Goal: Information Seeking & Learning: Learn about a topic

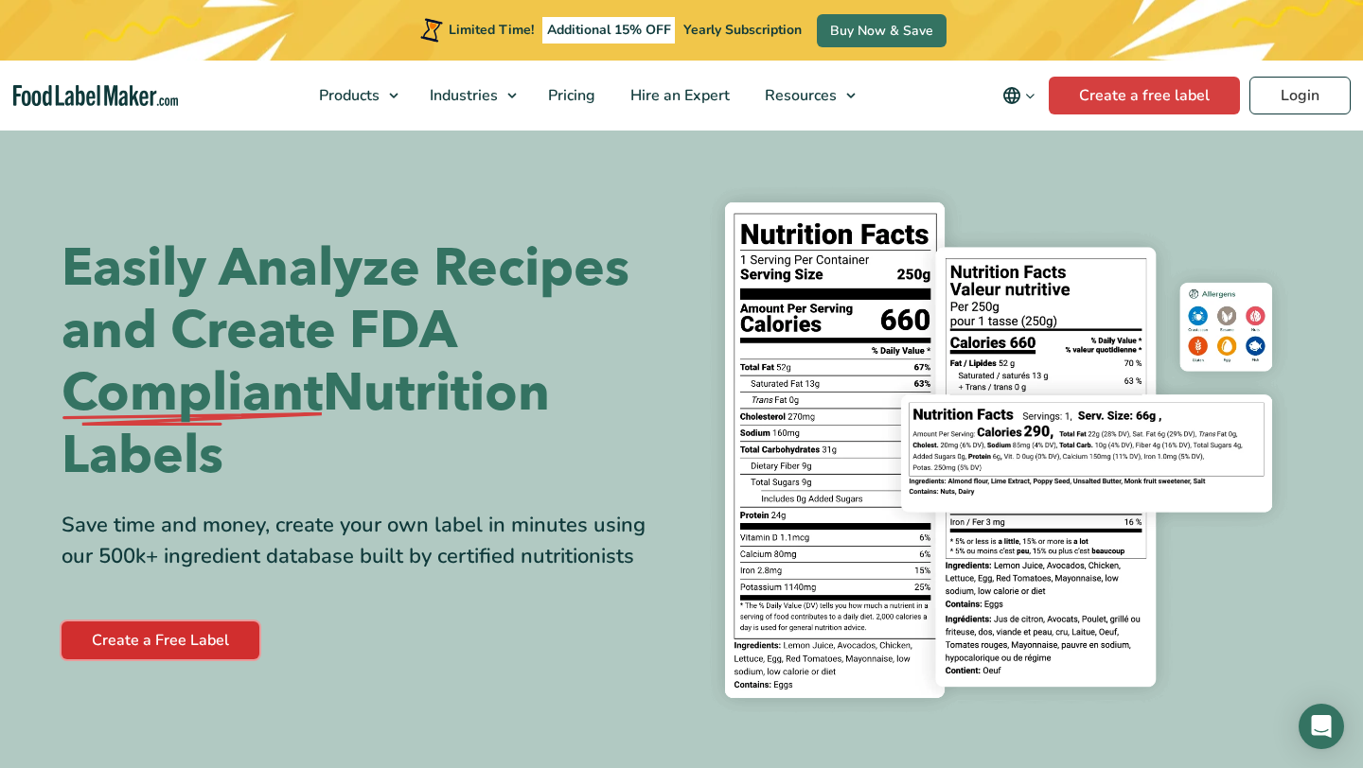
click at [149, 626] on link "Create a Free Label" at bounding box center [161, 641] width 198 height 38
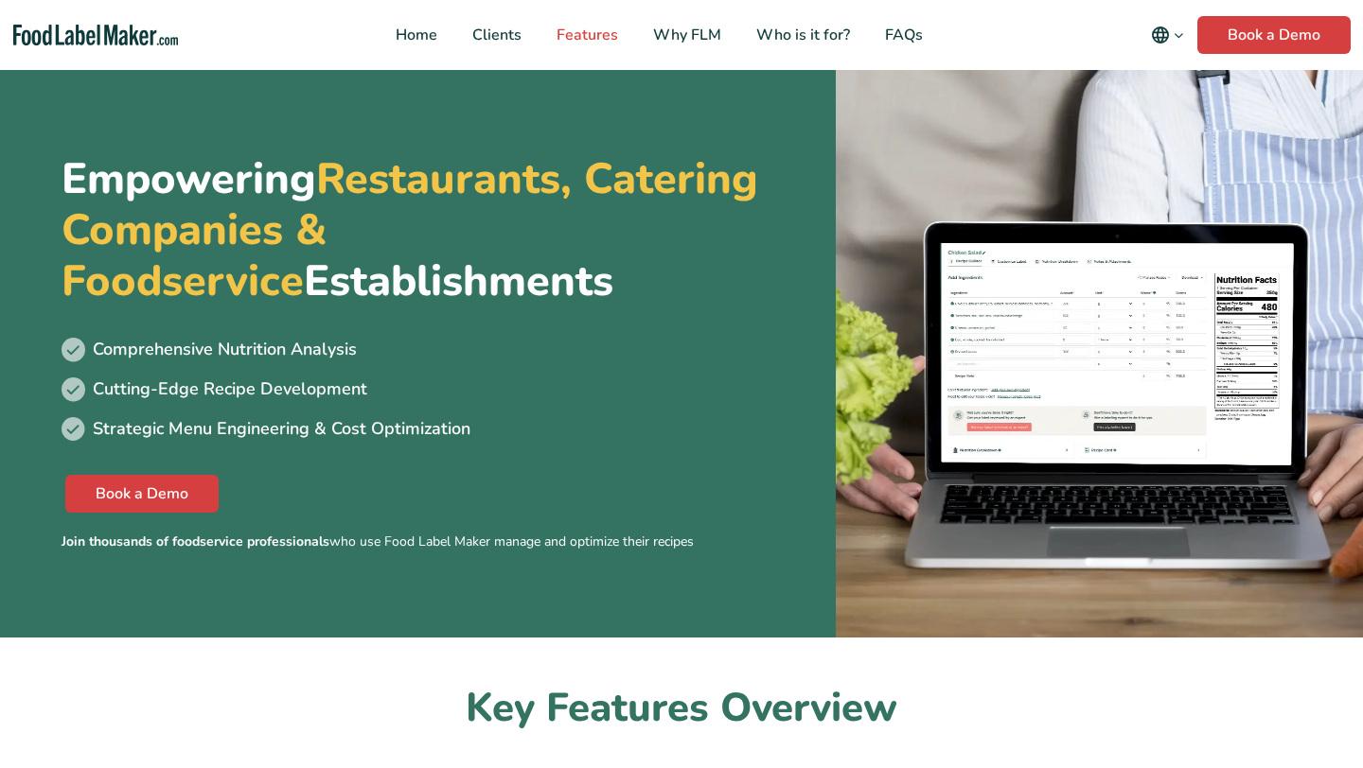
click at [580, 40] on span "Features" at bounding box center [585, 35] width 69 height 21
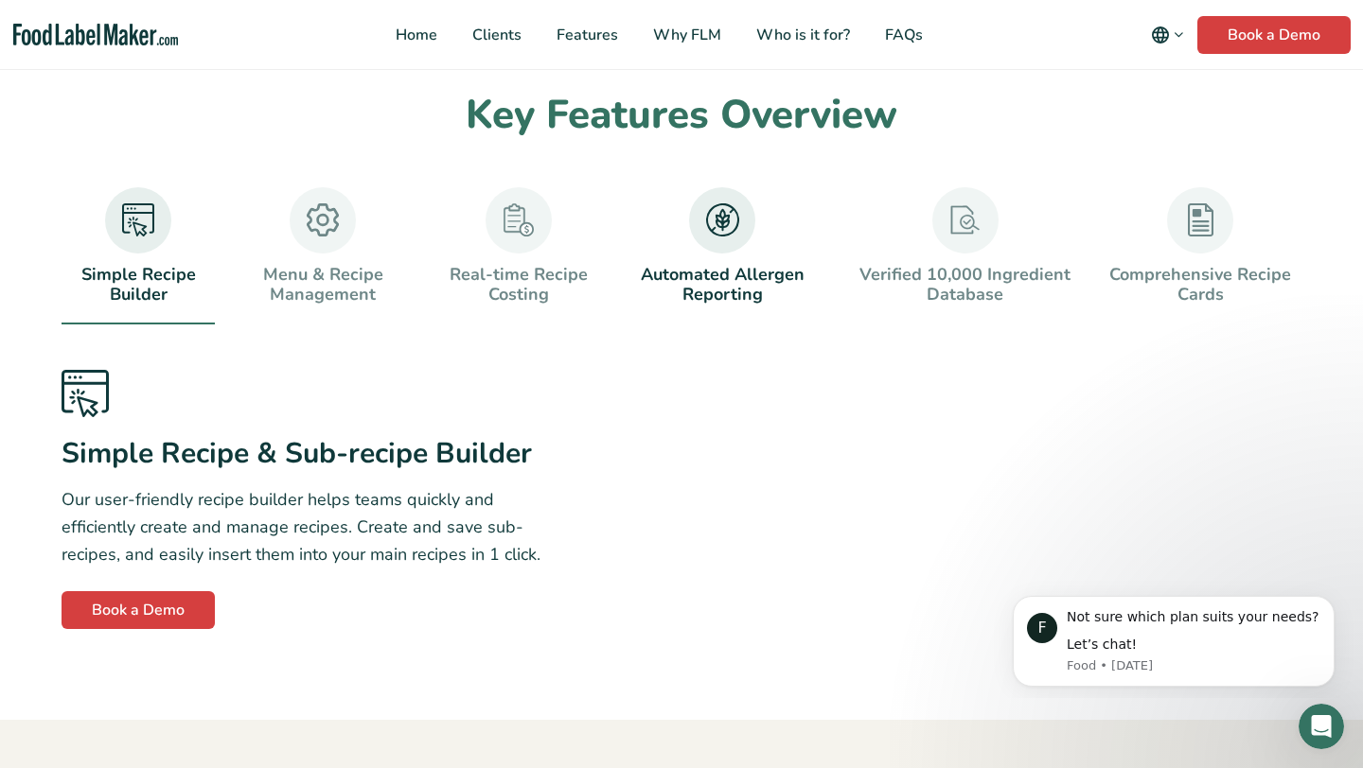
click at [716, 219] on img at bounding box center [722, 219] width 33 height 33
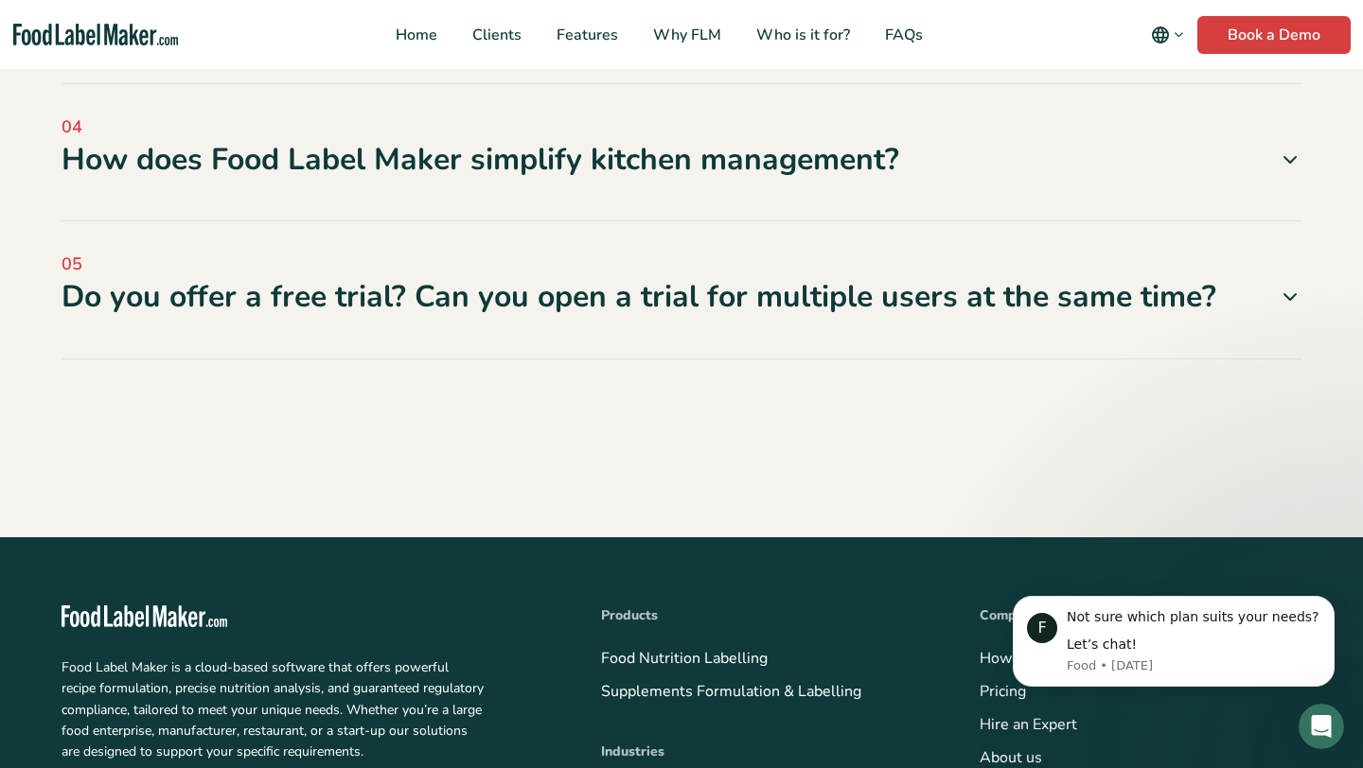
scroll to position [7435, 0]
click at [511, 316] on div "Do you offer a free trial? Can you open a trial for multiple users at the same …" at bounding box center [682, 296] width 1240 height 40
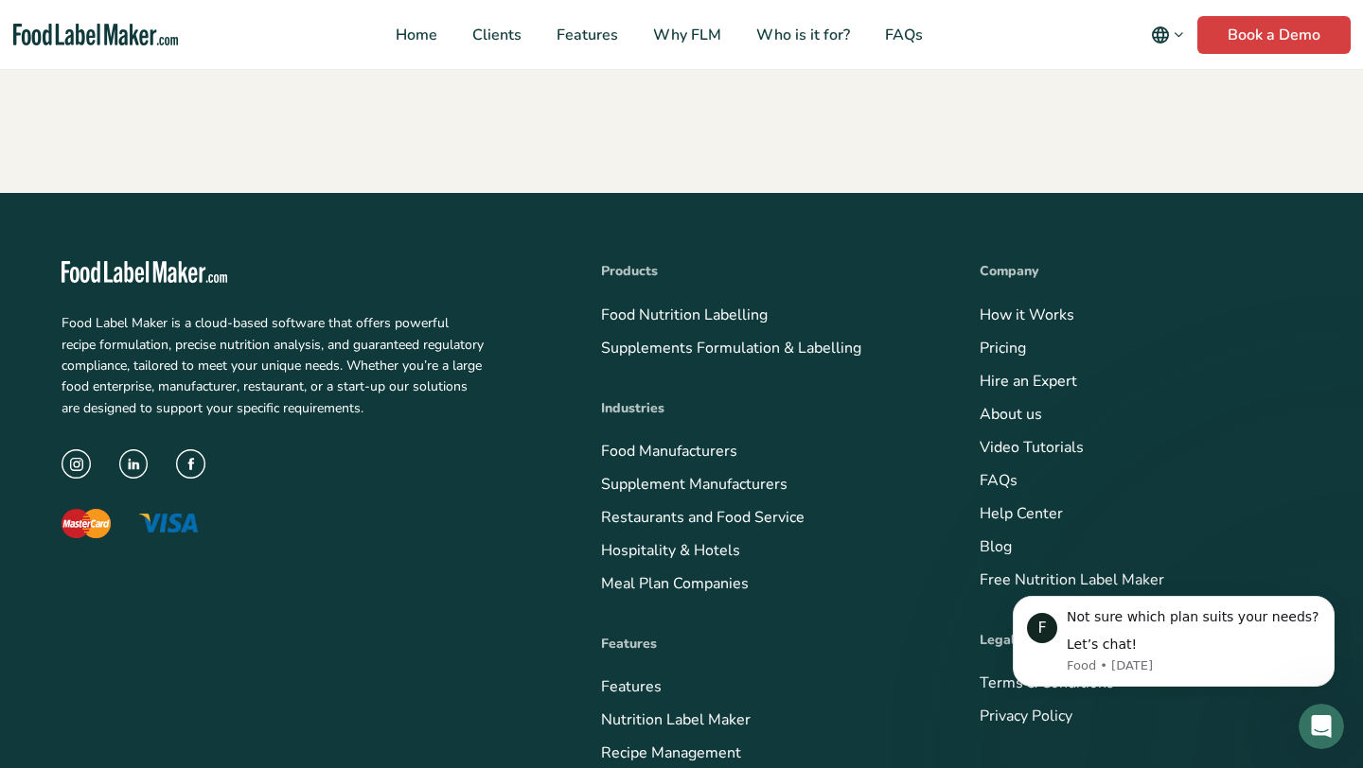
scroll to position [7463, 0]
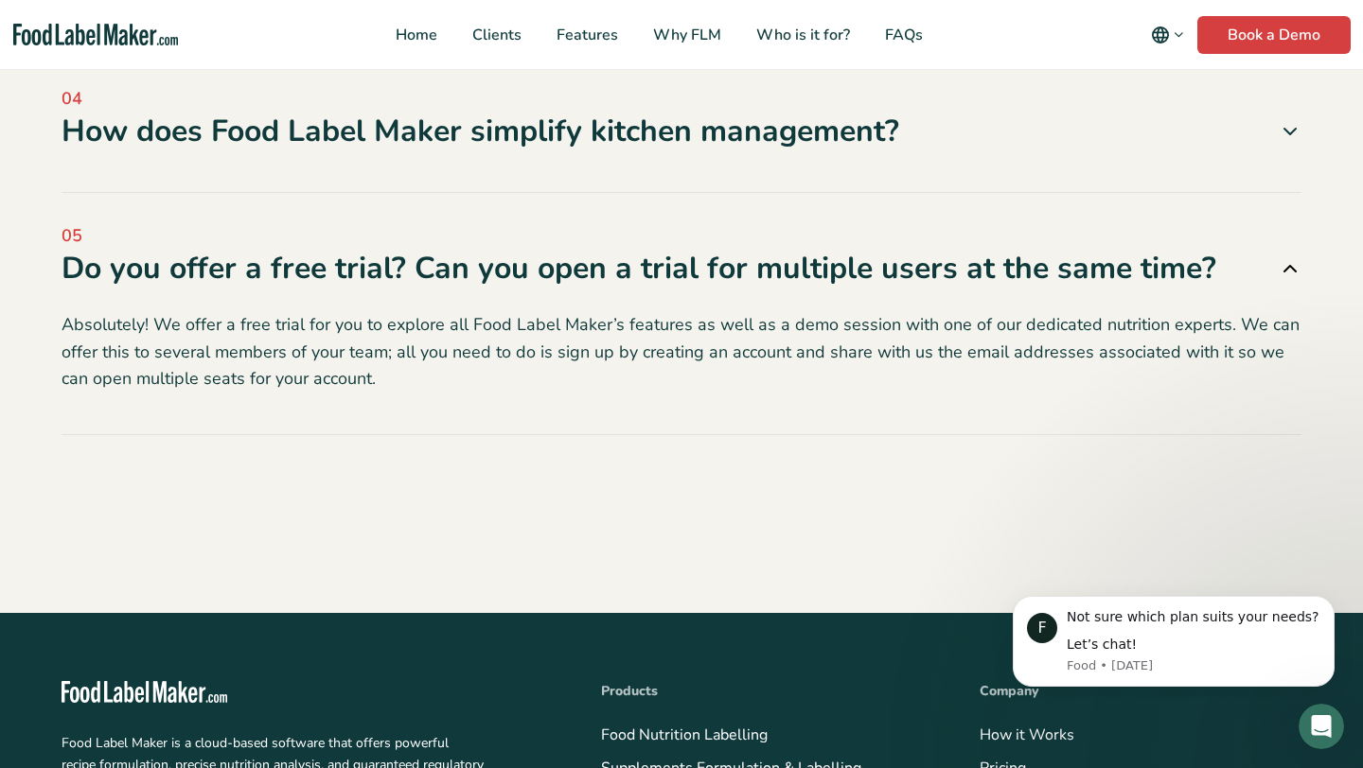
click at [963, 393] on p "Absolutely! We offer a free trial for you to explore all Food Label Maker’s fea…" at bounding box center [682, 351] width 1240 height 81
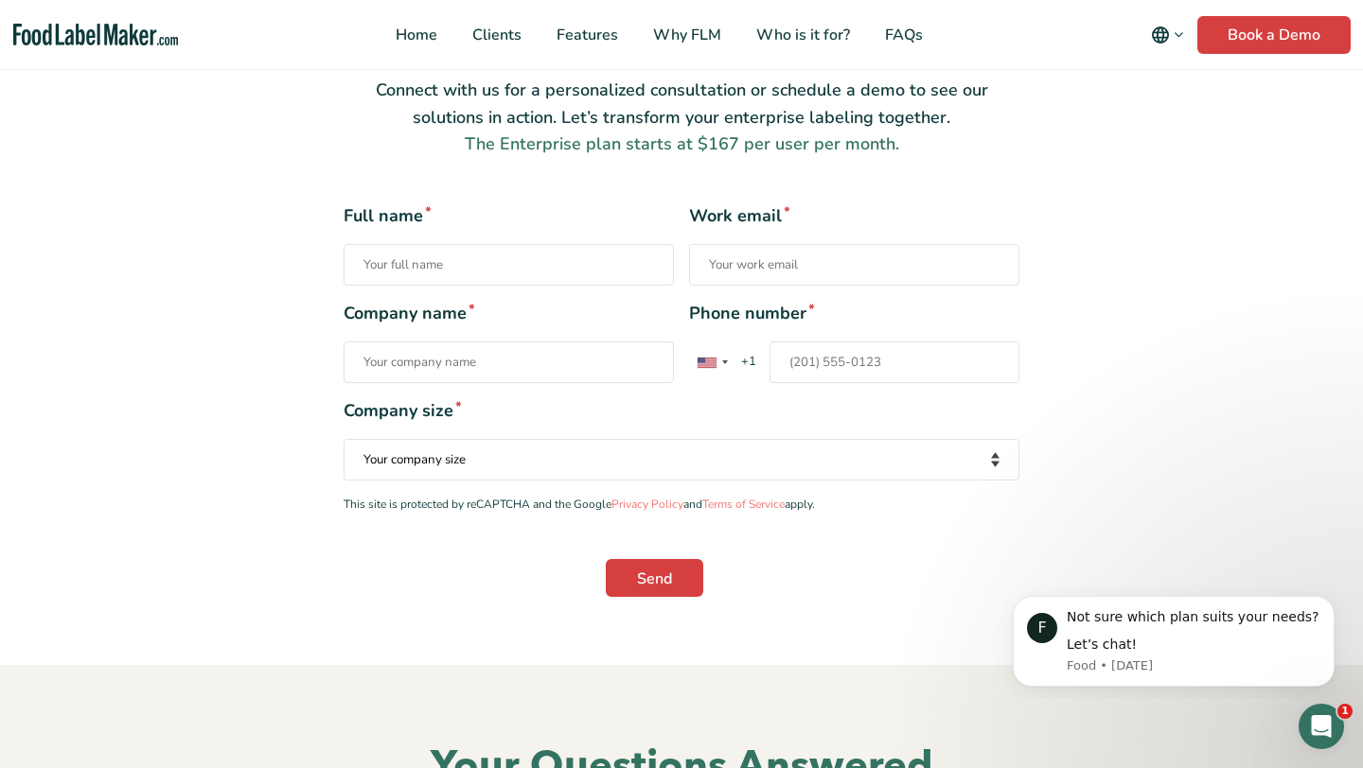
scroll to position [6300, 0]
